Goal: Navigation & Orientation: Go to known website

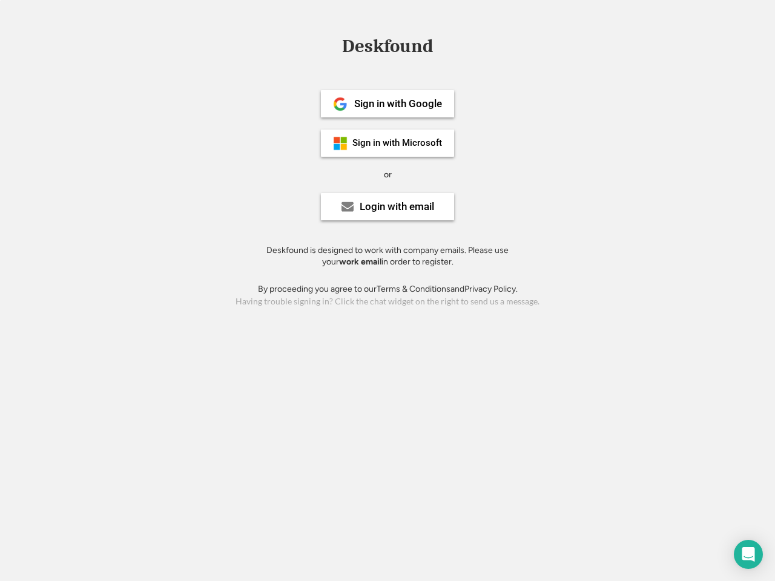
click at [388, 173] on div "or" at bounding box center [388, 175] width 8 height 12
click at [388, 48] on div "Deskfound" at bounding box center [387, 46] width 103 height 19
click at [331, 45] on div "Deskfound" at bounding box center [387, 48] width 775 height 23
click at [388, 48] on div "Deskfound" at bounding box center [387, 46] width 103 height 19
click at [388, 174] on div "or" at bounding box center [388, 175] width 8 height 12
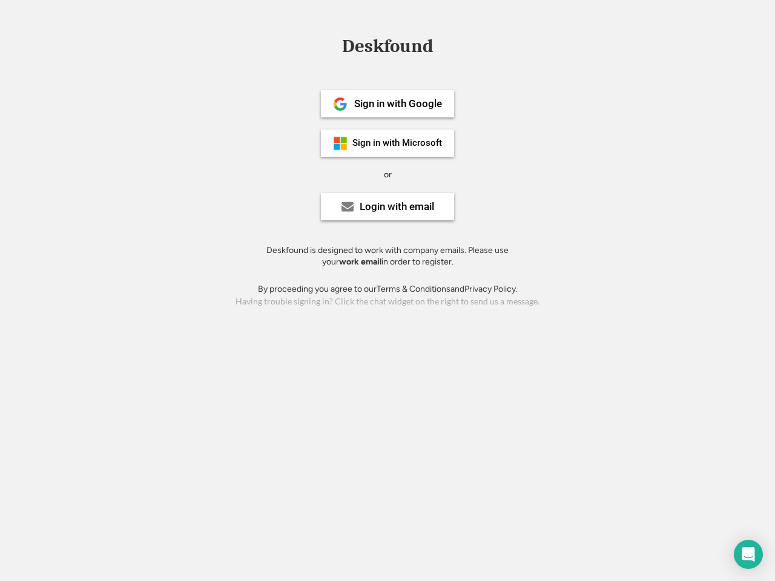
click at [388, 104] on div "Sign in with Google" at bounding box center [398, 104] width 88 height 10
click at [398, 104] on div "Sign in with Google" at bounding box center [398, 104] width 88 height 10
click at [340, 104] on img at bounding box center [340, 104] width 15 height 15
click at [388, 143] on div "Sign in with Microsoft" at bounding box center [397, 143] width 90 height 9
click at [398, 143] on div "Sign in with Microsoft" at bounding box center [397, 143] width 90 height 9
